Goal: Find specific page/section: Find specific page/section

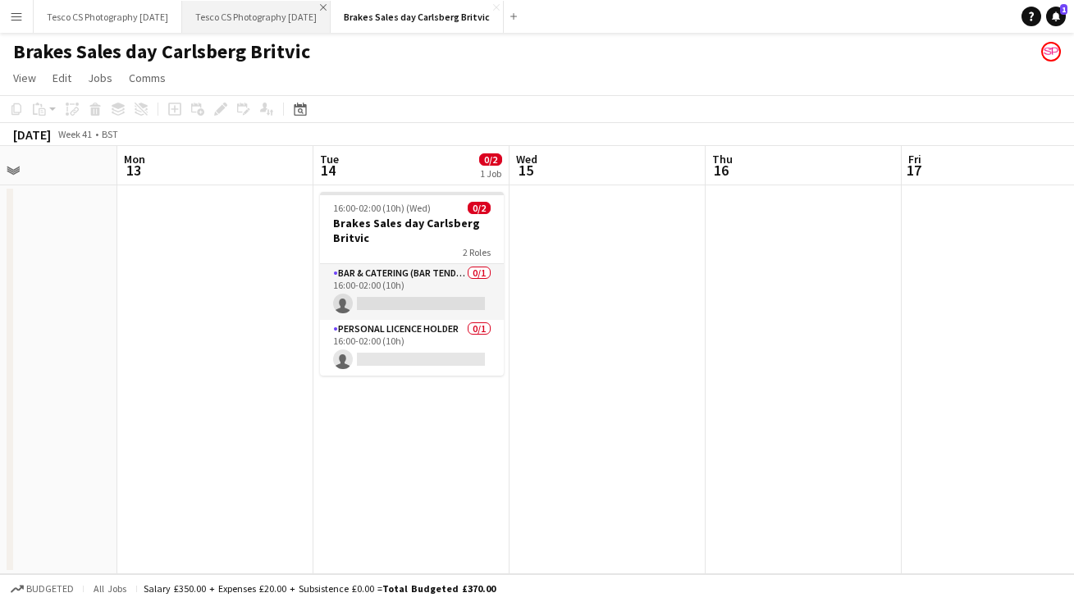
click at [327, 7] on app-icon "Close" at bounding box center [323, 7] width 7 height 7
click at [18, 16] on app-icon "Menu" at bounding box center [16, 16] width 13 height 13
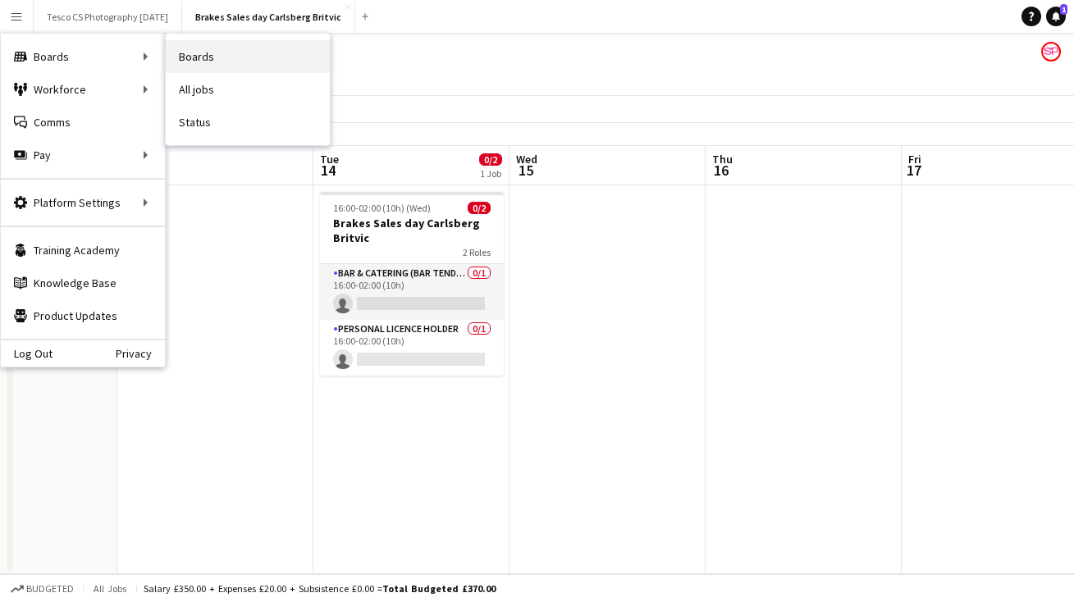
click at [213, 56] on link "Boards" at bounding box center [248, 56] width 164 height 33
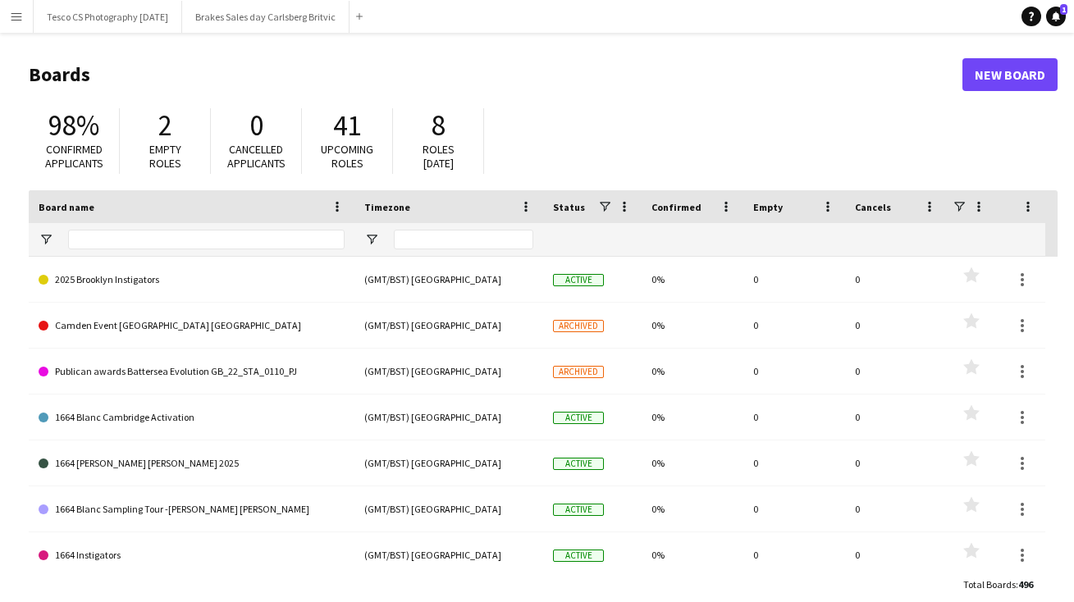
type input "***"
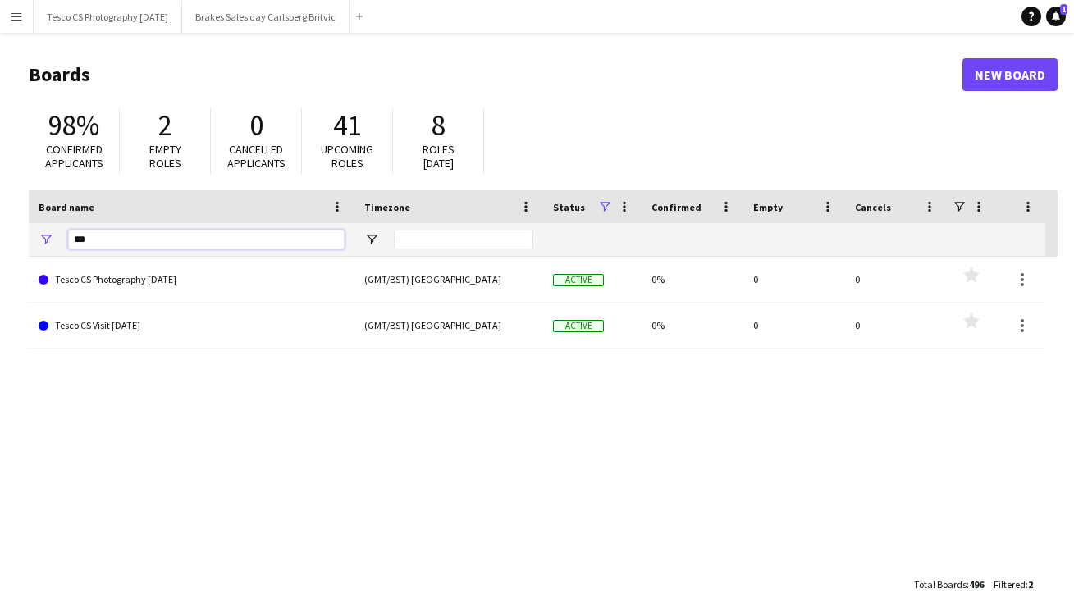
drag, startPoint x: 97, startPoint y: 240, endPoint x: 15, endPoint y: 237, distance: 82.1
click at [16, 238] on main "Boards New Board 98% Confirmed applicants 2 Empty roles 0 Cancelled applicants …" at bounding box center [537, 329] width 1074 height 593
type input "*"
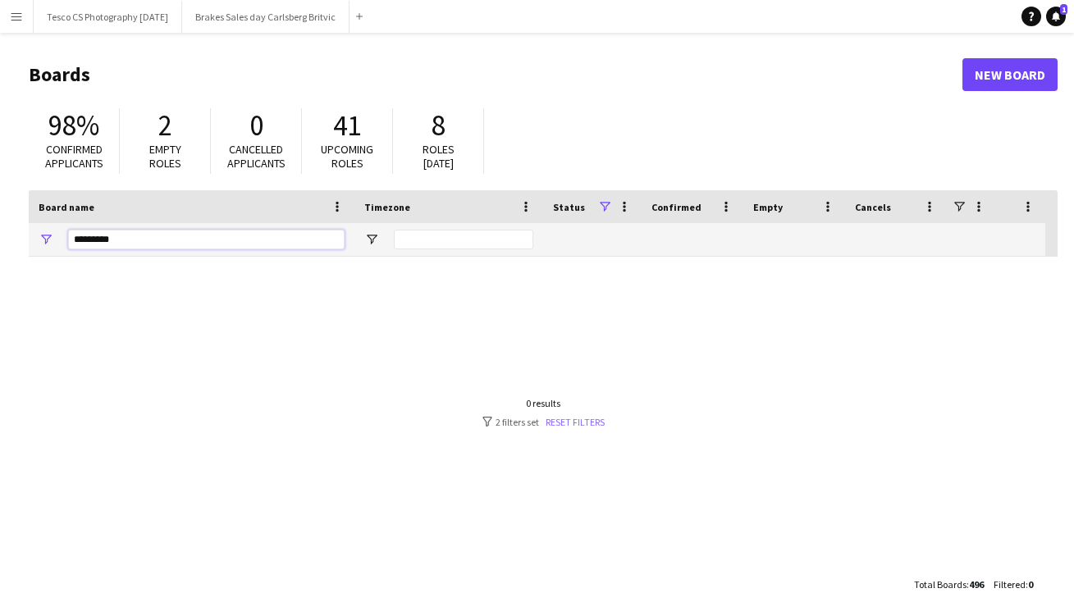
type input "*********"
click at [578, 422] on link "Reset filters" at bounding box center [575, 422] width 59 height 12
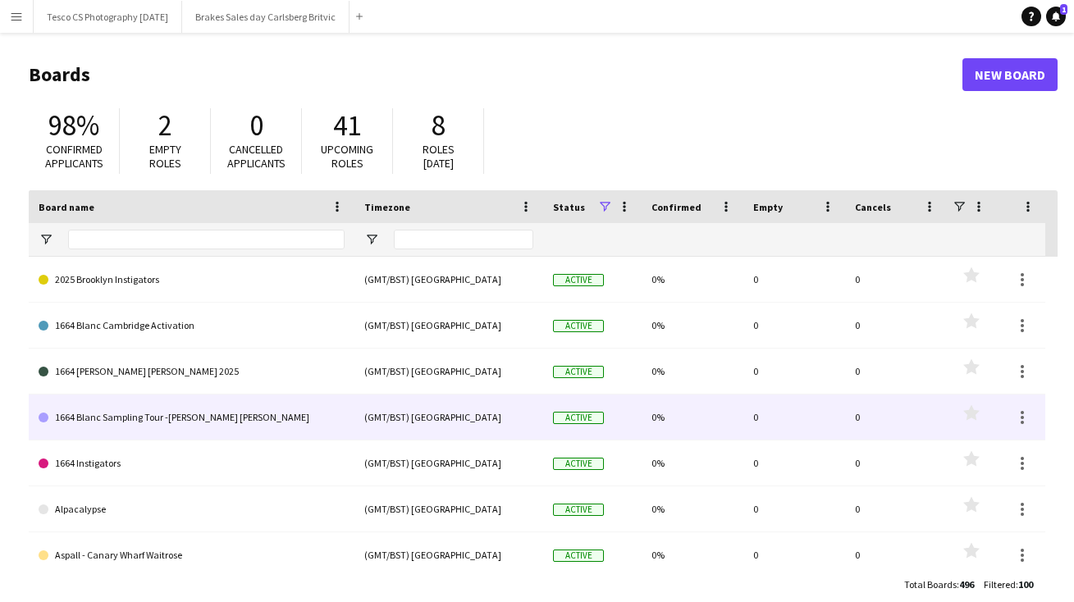
click at [578, 423] on span "Active" at bounding box center [578, 418] width 51 height 12
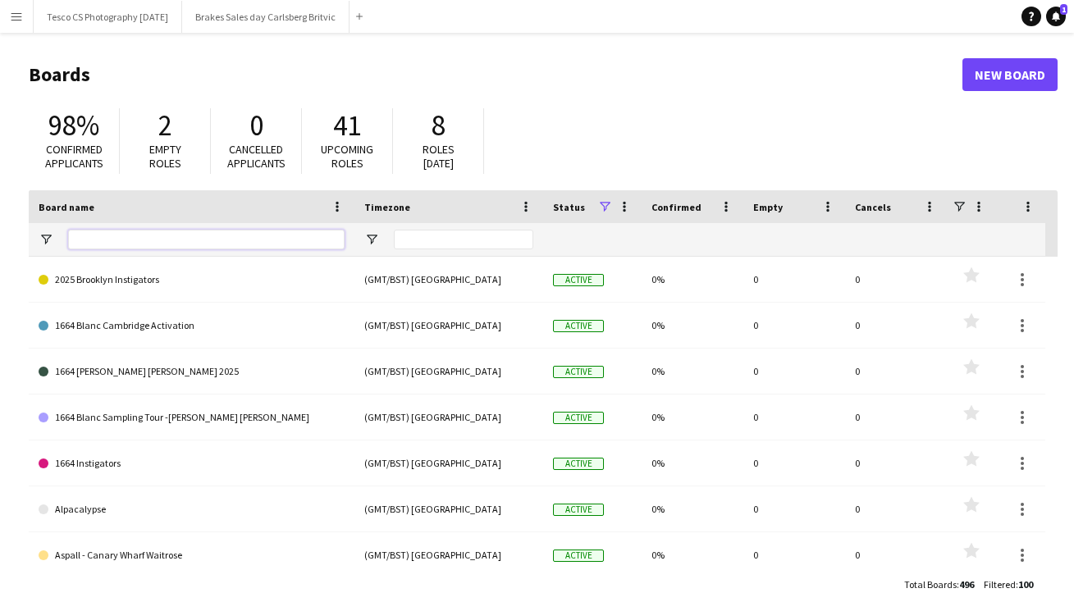
click at [138, 239] on input "Board name Filter Input" at bounding box center [206, 240] width 277 height 20
type input "***"
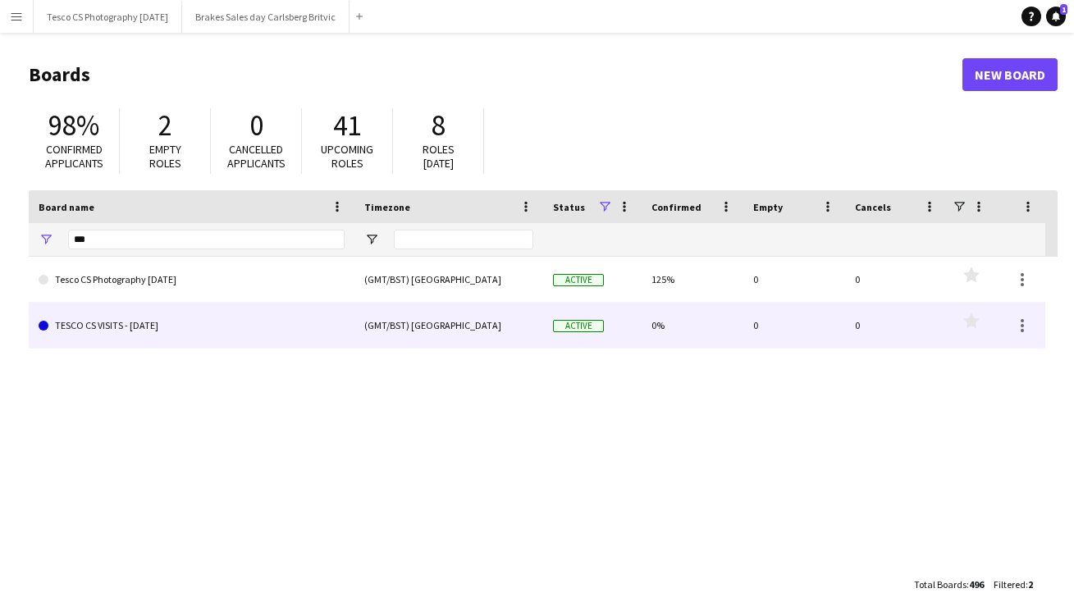
click at [138, 325] on link "TESCO CS VISITS - [DATE]" at bounding box center [192, 326] width 306 height 46
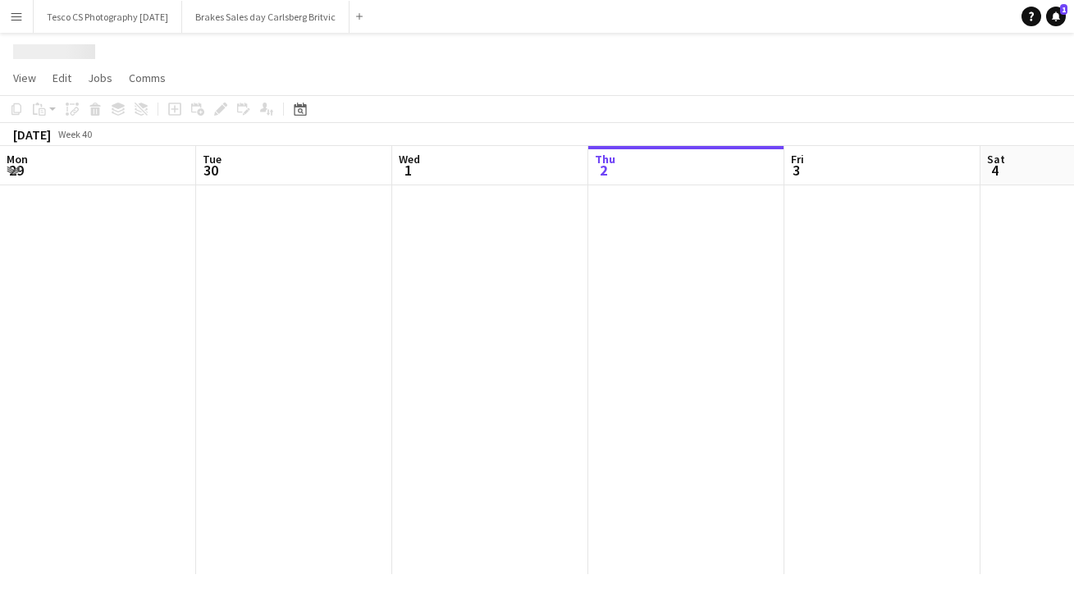
click at [138, 325] on div at bounding box center [1079, 379] width 2158 height 389
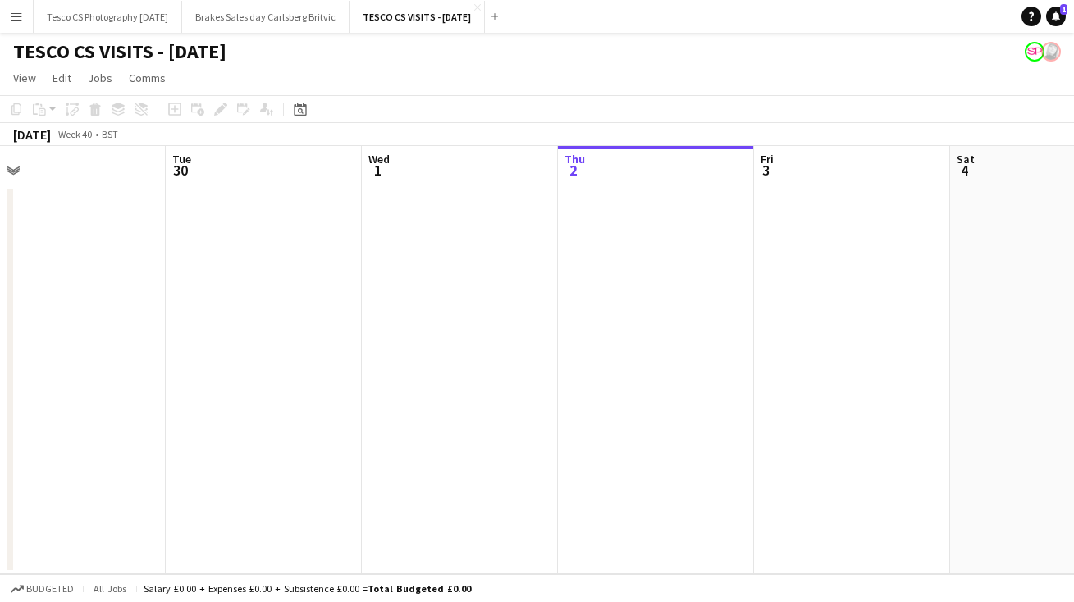
drag, startPoint x: 126, startPoint y: 315, endPoint x: 487, endPoint y: 301, distance: 362.2
click at [487, 301] on app-calendar-viewport "Sat 27 Sun 28 Mon 29 Tue 30 Wed 1 Thu 2 Fri 3 Sat 4 Sun 5 Mon 6 Tue 7" at bounding box center [537, 360] width 1074 height 428
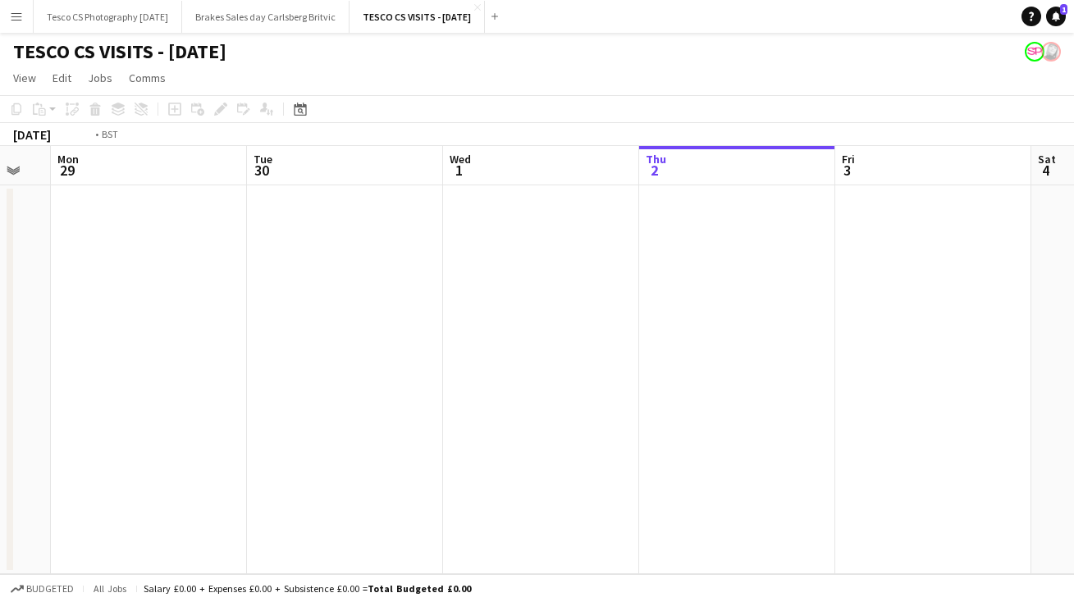
scroll to position [0, 469]
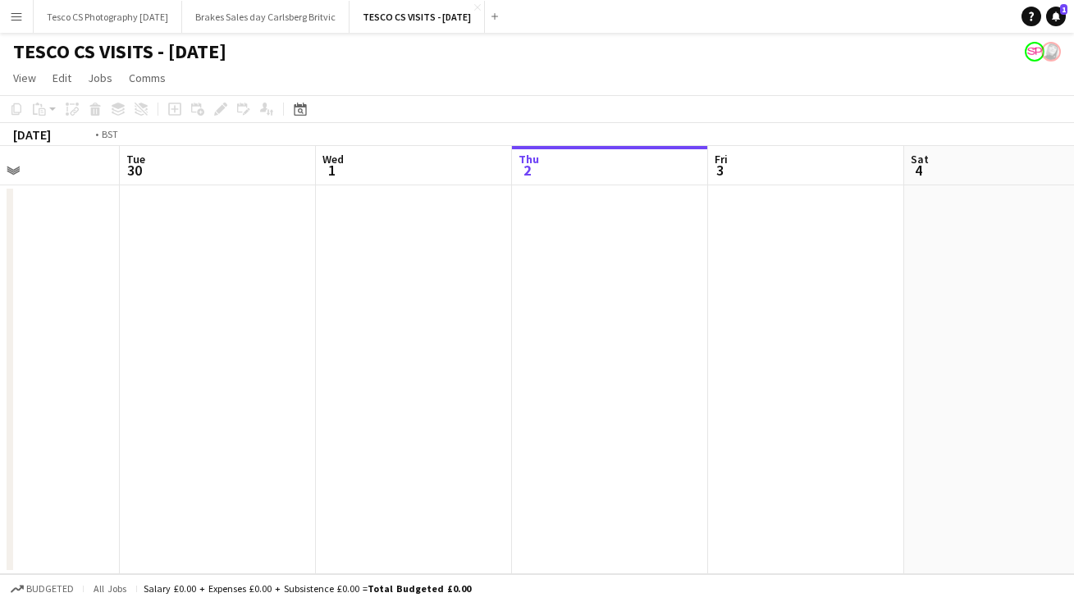
drag, startPoint x: 293, startPoint y: 335, endPoint x: 639, endPoint y: 335, distance: 346.3
click at [639, 335] on app-calendar-viewport "Sat 27 Sun 28 Mon 29 Tue 30 Wed 1 Thu 2 Fri 3 Sat 4 Sun 5 Mon 6 Tue 7" at bounding box center [537, 360] width 1074 height 428
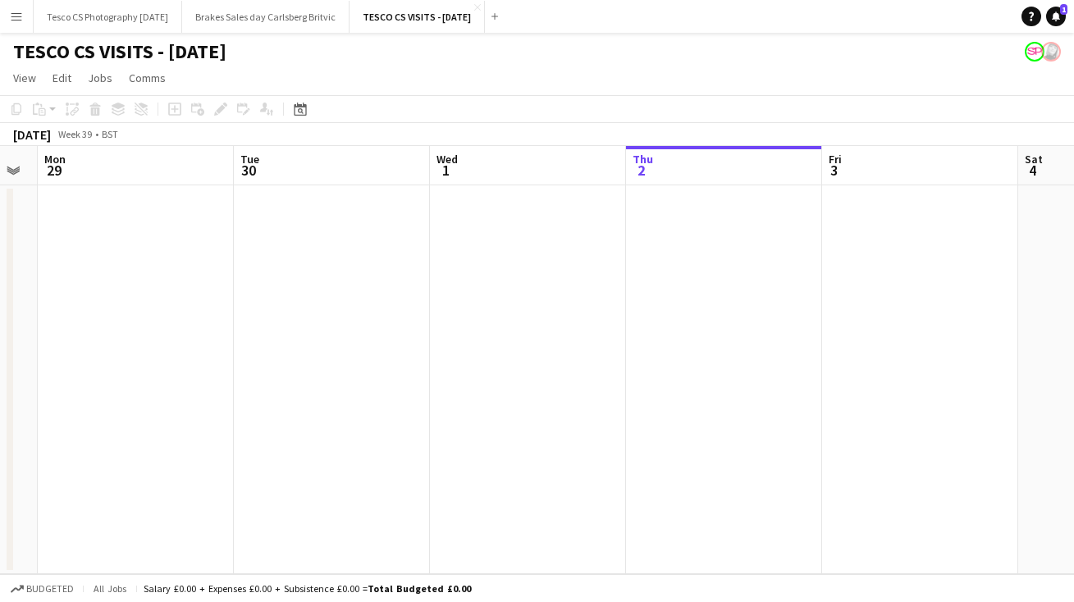
drag, startPoint x: 820, startPoint y: 373, endPoint x: 314, endPoint y: 379, distance: 506.4
click at [322, 378] on app-calendar-viewport "Thu 25 Fri 26 Sat 27 Sun 28 Mon 29 Tue 30 Wed 1 Thu 2 Fri 3 Sat 4 Sun 5" at bounding box center [537, 360] width 1074 height 428
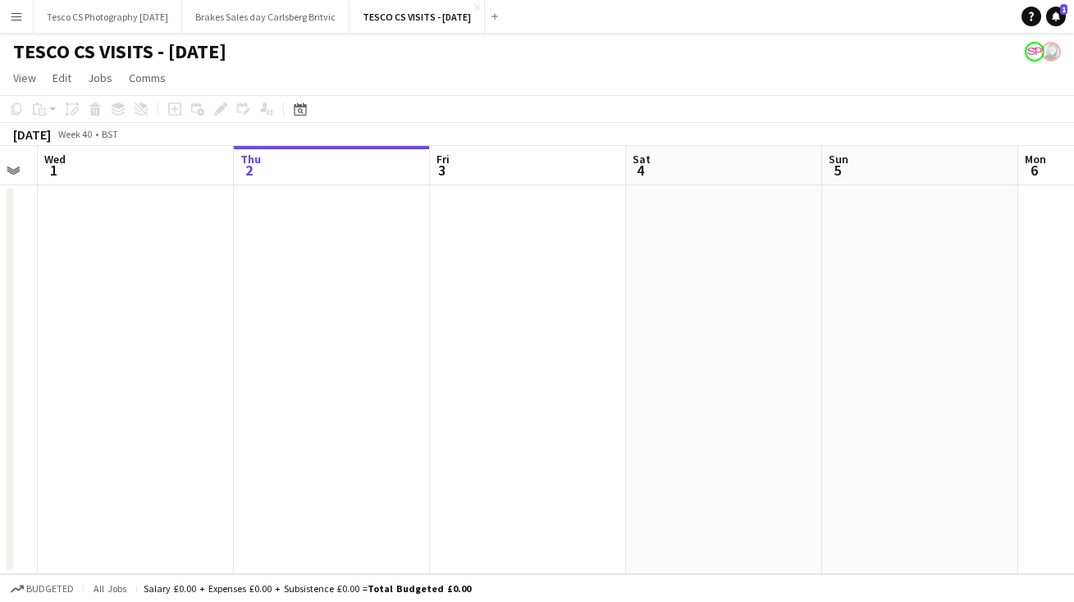
scroll to position [0, 574]
